Goal: Information Seeking & Learning: Learn about a topic

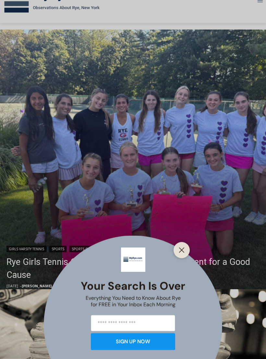
scroll to position [108, 0]
click at [183, 253] on div at bounding box center [182, 250] width 16 height 16
click at [186, 256] on div at bounding box center [182, 250] width 16 height 16
click at [185, 255] on button "Close" at bounding box center [181, 250] width 9 height 9
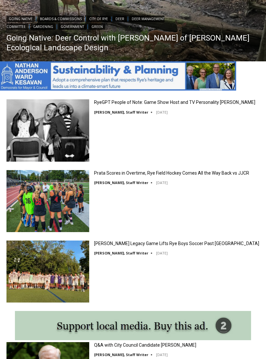
scroll to position [606, 0]
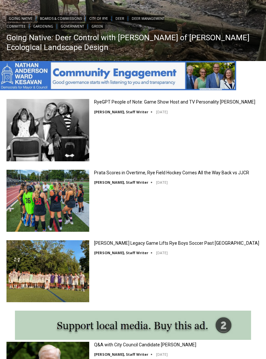
click at [134, 99] on link "RyeGPT People of Note: Game Show Host and TV Personality [PERSON_NAME]" at bounding box center [174, 102] width 161 height 6
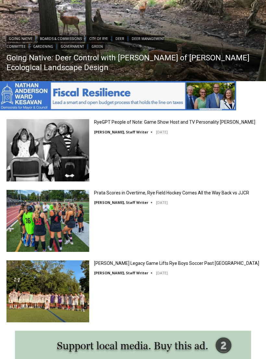
scroll to position [584, 0]
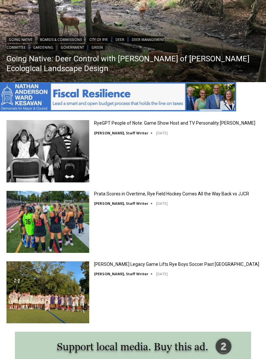
click at [130, 196] on link "Prata Scores in Overtime, Rye Field Hockey Comes All the Way Back vs JJCR" at bounding box center [171, 194] width 155 height 6
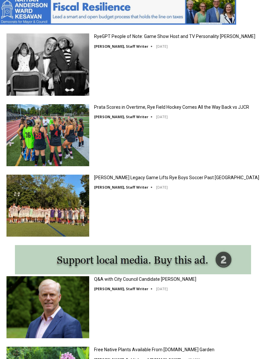
scroll to position [676, 0]
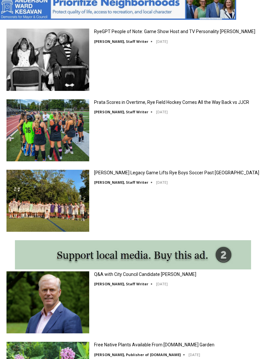
click at [150, 170] on link "[PERSON_NAME] Legacy Game Lifts Rye Boys Soccer Past [GEOGRAPHIC_DATA]" at bounding box center [176, 173] width 165 height 6
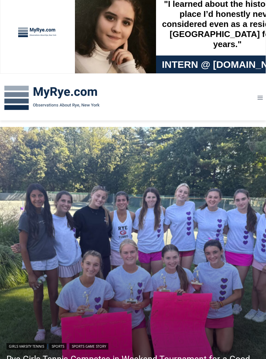
scroll to position [0, 0]
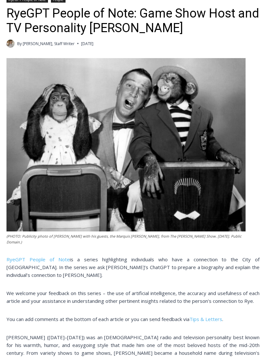
scroll to position [189, 0]
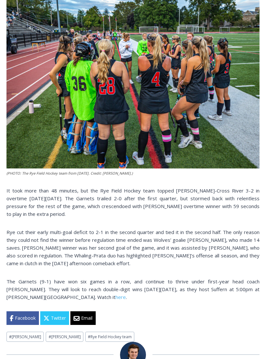
scroll to position [188, 0]
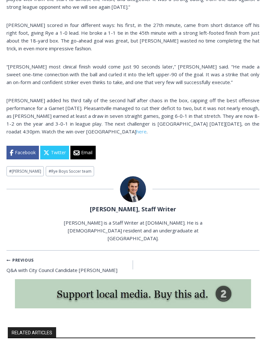
scroll to position [508, 0]
